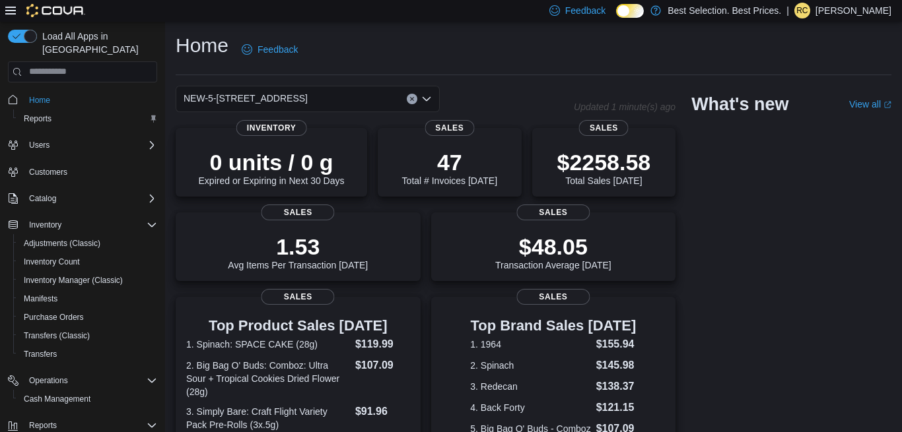
scroll to position [101, 0]
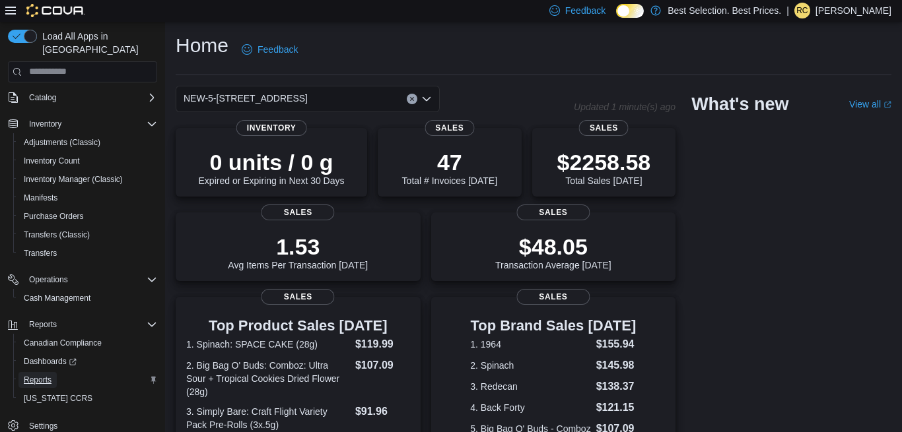
click at [42, 375] on span "Reports" at bounding box center [38, 380] width 28 height 11
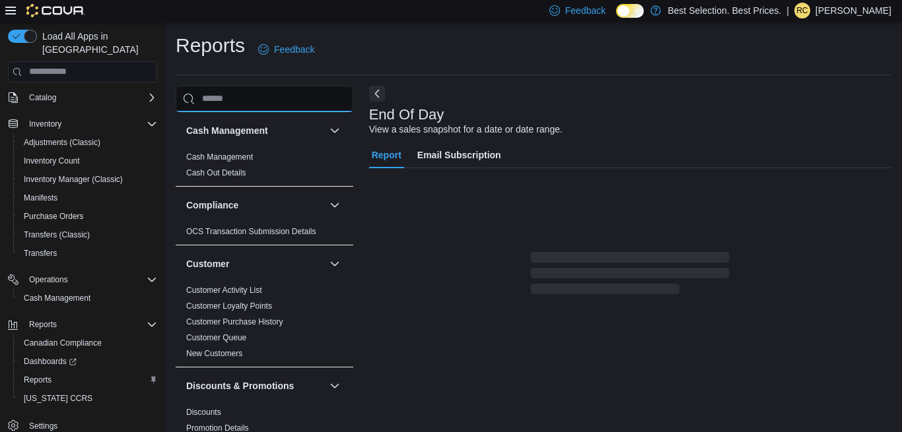
click at [284, 100] on input "search" at bounding box center [265, 99] width 178 height 26
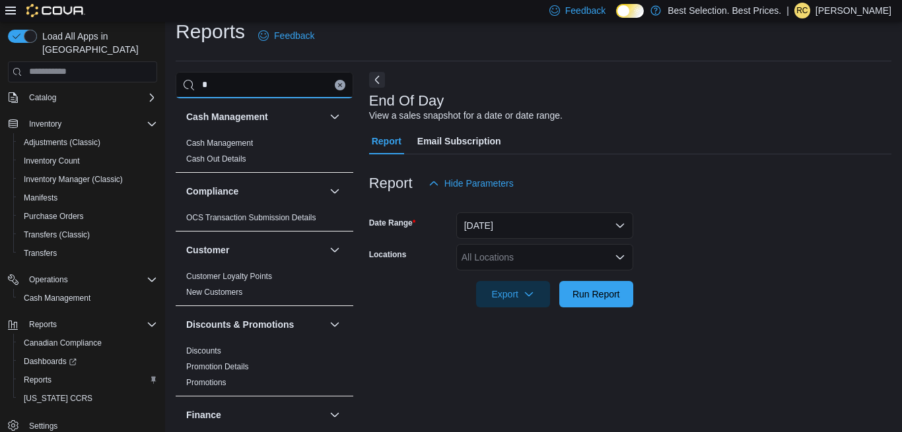
scroll to position [15, 0]
type input "*"
click at [584, 264] on div "All Locations" at bounding box center [544, 257] width 177 height 26
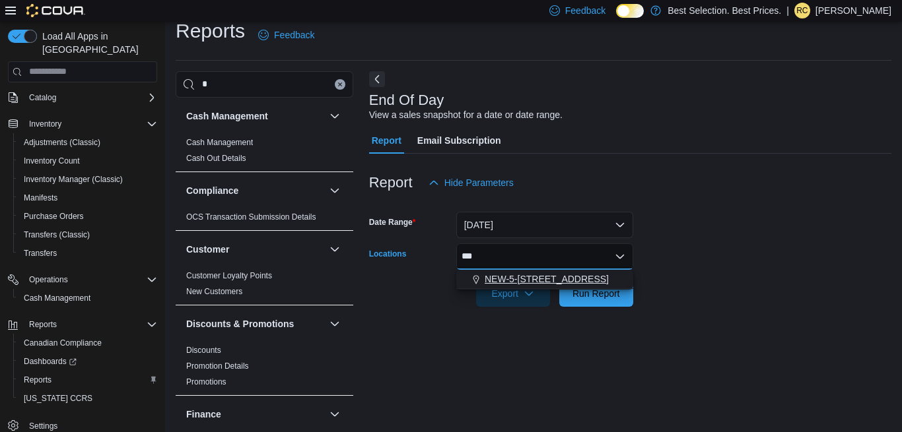
type input "***"
click at [562, 277] on span "NEW-5-[STREET_ADDRESS]" at bounding box center [546, 279] width 124 height 13
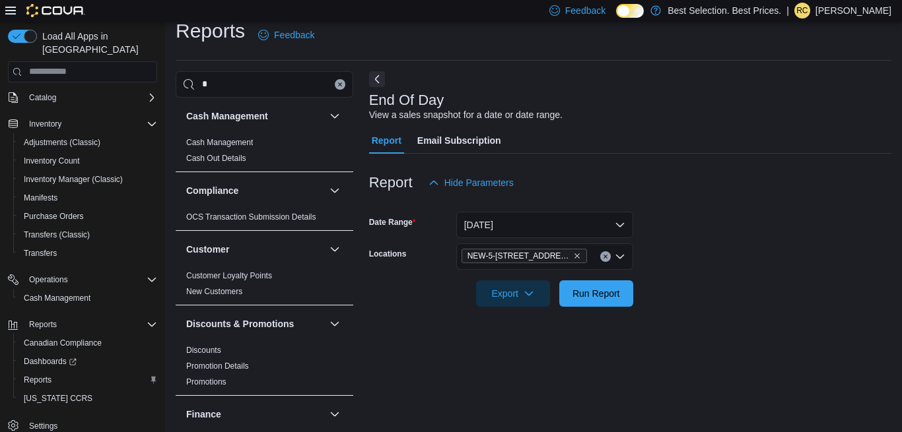
click at [781, 269] on form "Date Range [DATE] Locations NEW-5-[STREET_ADDRESS]-Creston Export Run Report" at bounding box center [630, 251] width 522 height 111
click at [594, 293] on span "Run Report" at bounding box center [596, 292] width 48 height 13
